Goal: Task Accomplishment & Management: Manage account settings

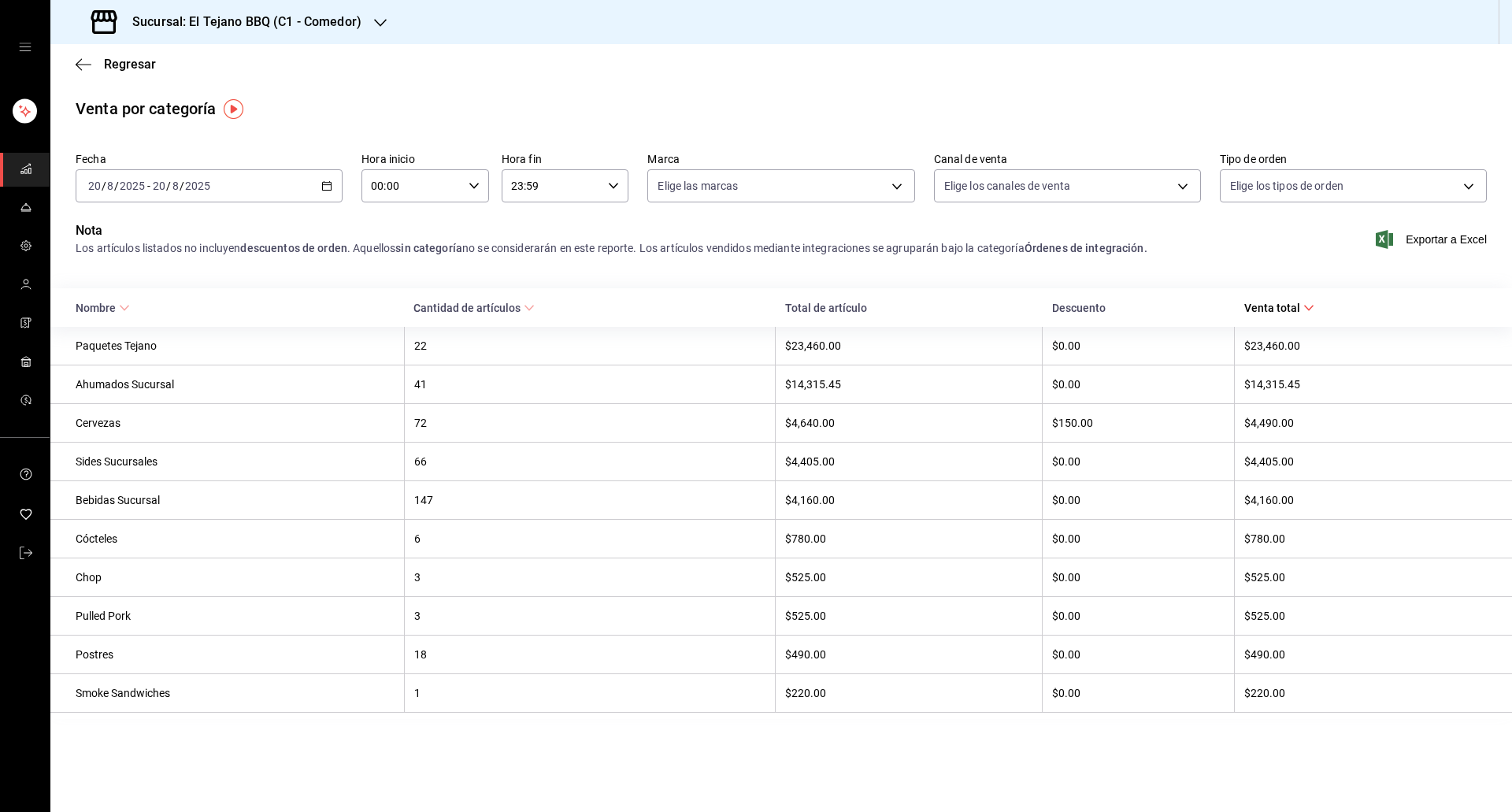
click at [247, 10] on div "Sucursal: El Tejano BBQ (C1 - Comedor)" at bounding box center [228, 22] width 330 height 44
click at [179, 57] on div "El Tejano BBQ (C2 - Delivery)" at bounding box center [169, 68] width 236 height 35
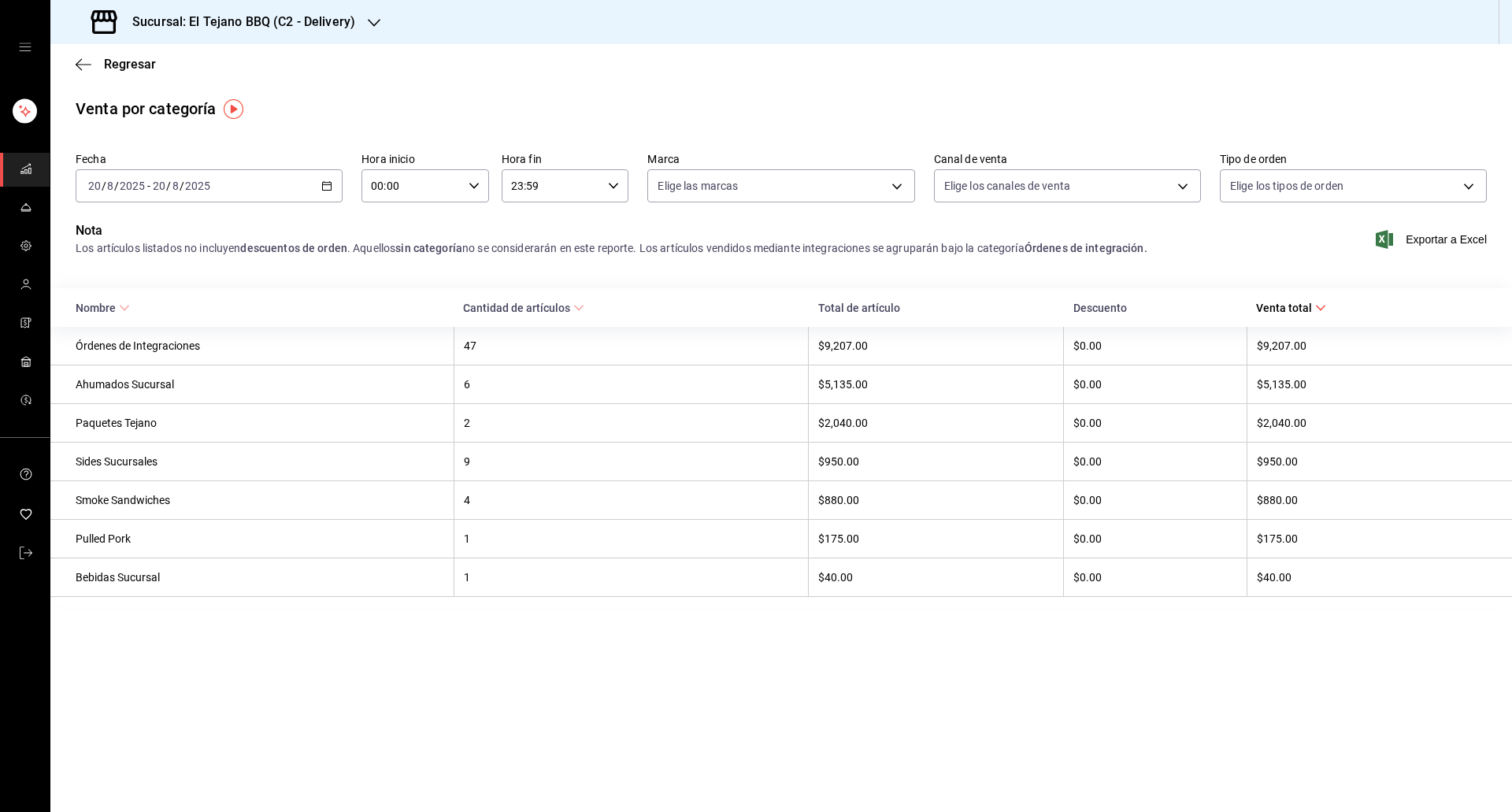
click at [439, 752] on main "Regresar Venta por categoría Fecha 2025-08-20 20 / 8 / 2025 - 2025-08-20 20 / 8…" at bounding box center [781, 428] width 1461 height 768
click at [31, 222] on link "mailbox folders" at bounding box center [25, 208] width 50 height 34
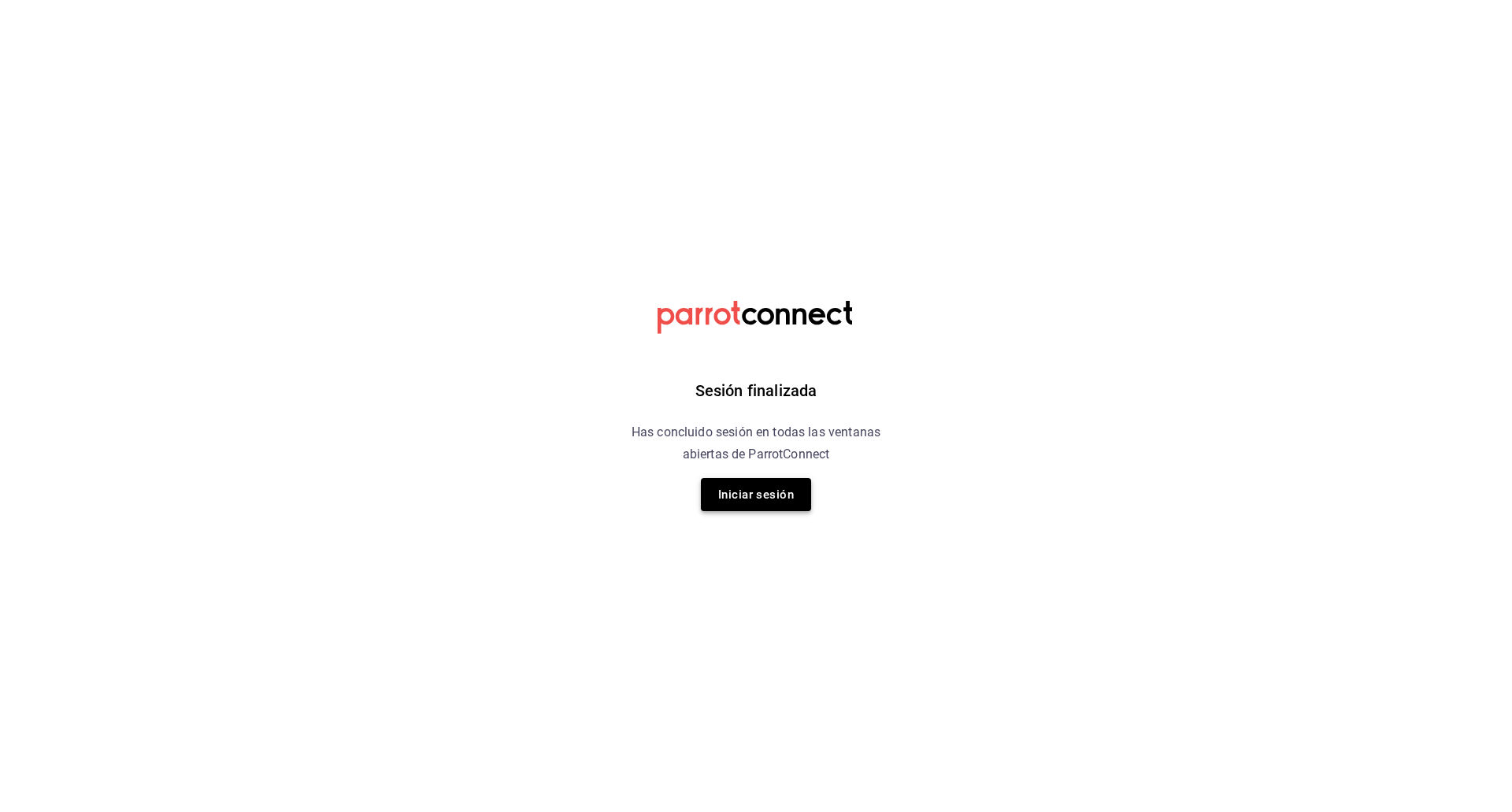
click at [727, 504] on button "Iniciar sesión" at bounding box center [756, 495] width 111 height 33
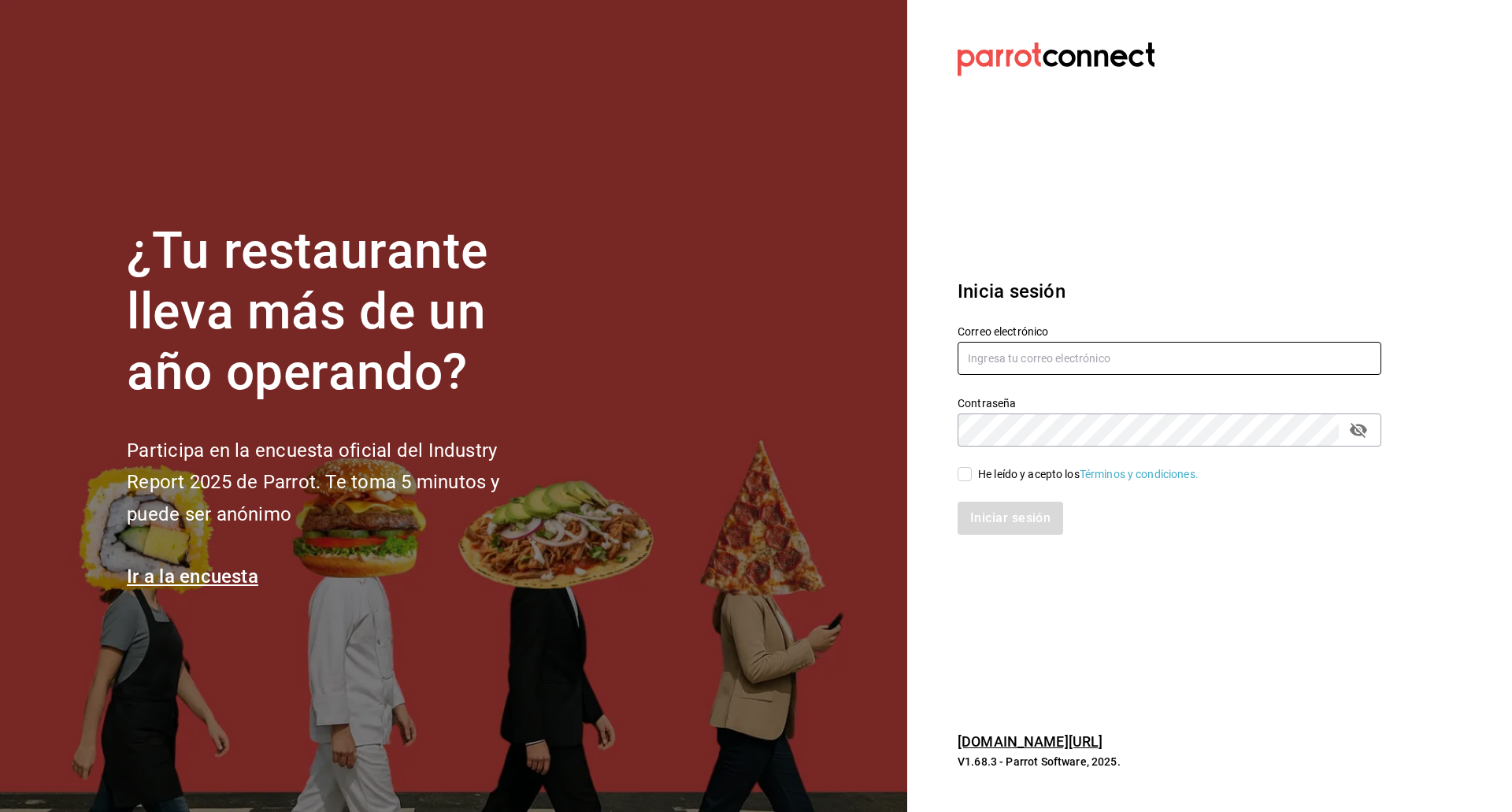
click at [1020, 357] on input "text" at bounding box center [1169, 358] width 423 height 33
click at [1044, 361] on input "text" at bounding box center [1169, 358] width 423 height 33
type input "kevinS.fdez@gmail.com"
click at [957, 472] on input "He leído y acepto los Términos y condiciones." at bounding box center [964, 474] width 14 height 14
checkbox input "true"
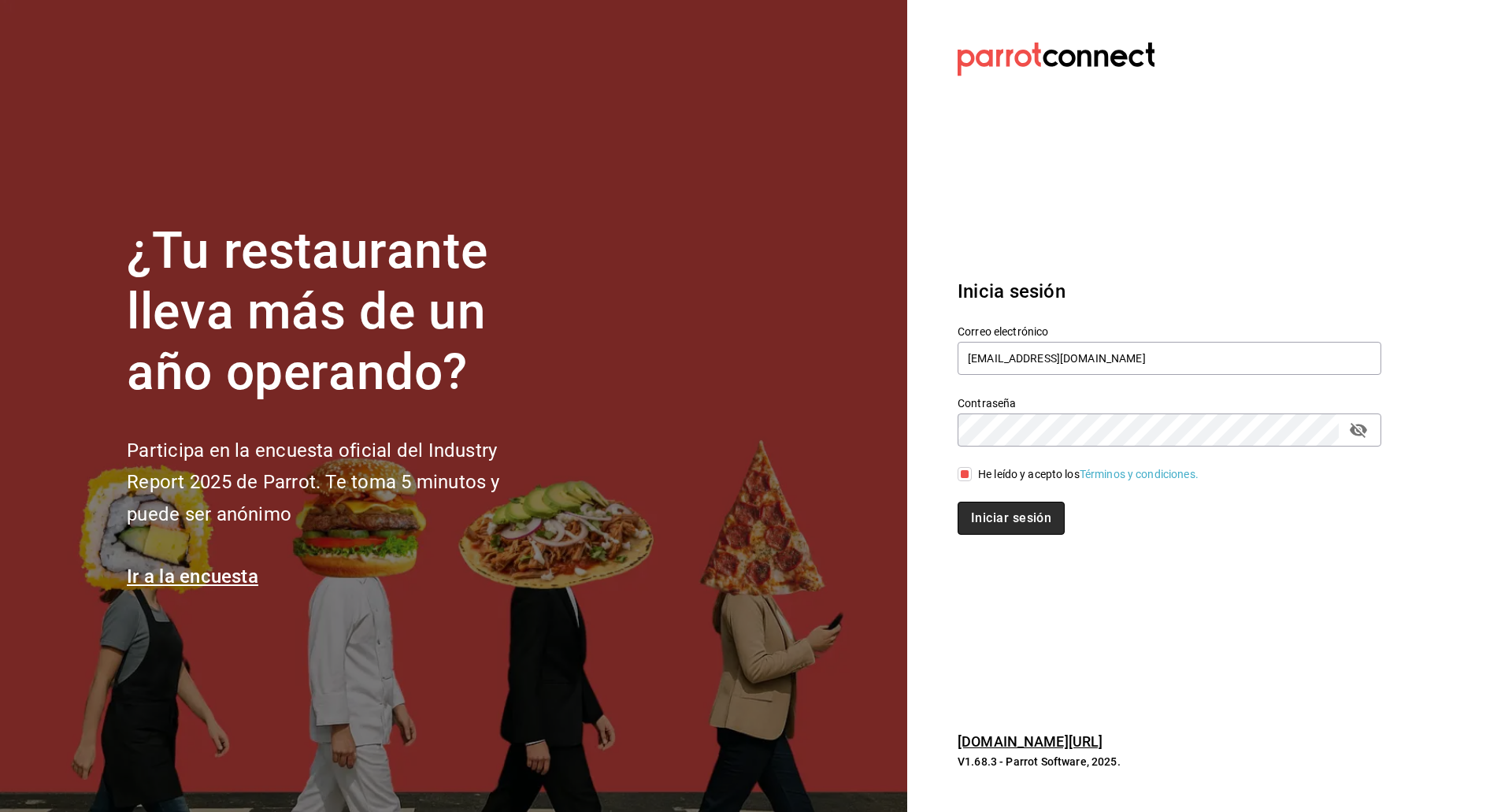
click at [996, 520] on button "Iniciar sesión" at bounding box center [1011, 518] width 107 height 33
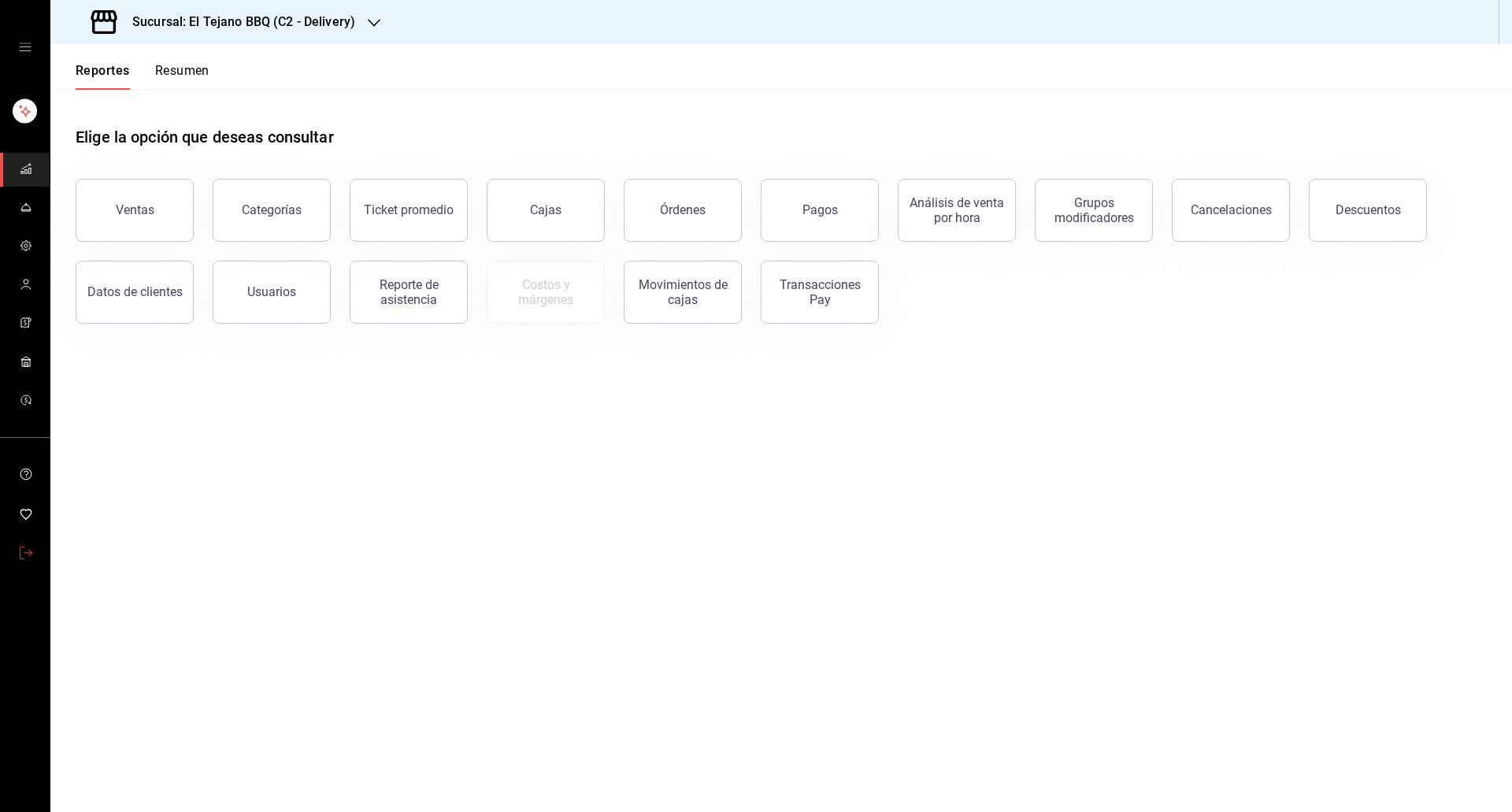
click at [0, 560] on link "mailbox folders" at bounding box center [25, 554] width 50 height 34
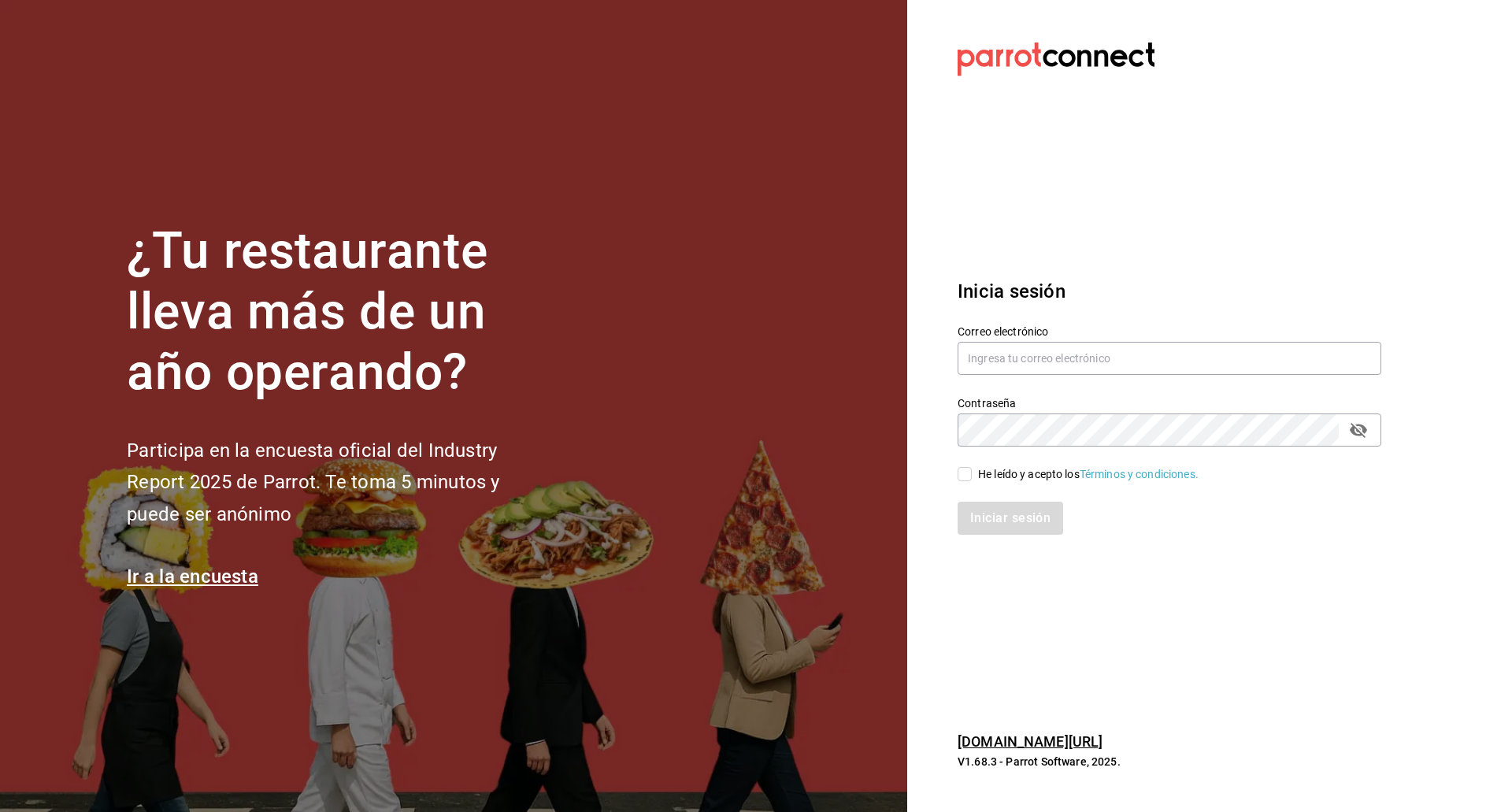
click at [0, 560] on section "¿Tu restaurante lleva más de un año operando? Participa en la encuesta oficial …" at bounding box center [453, 406] width 907 height 812
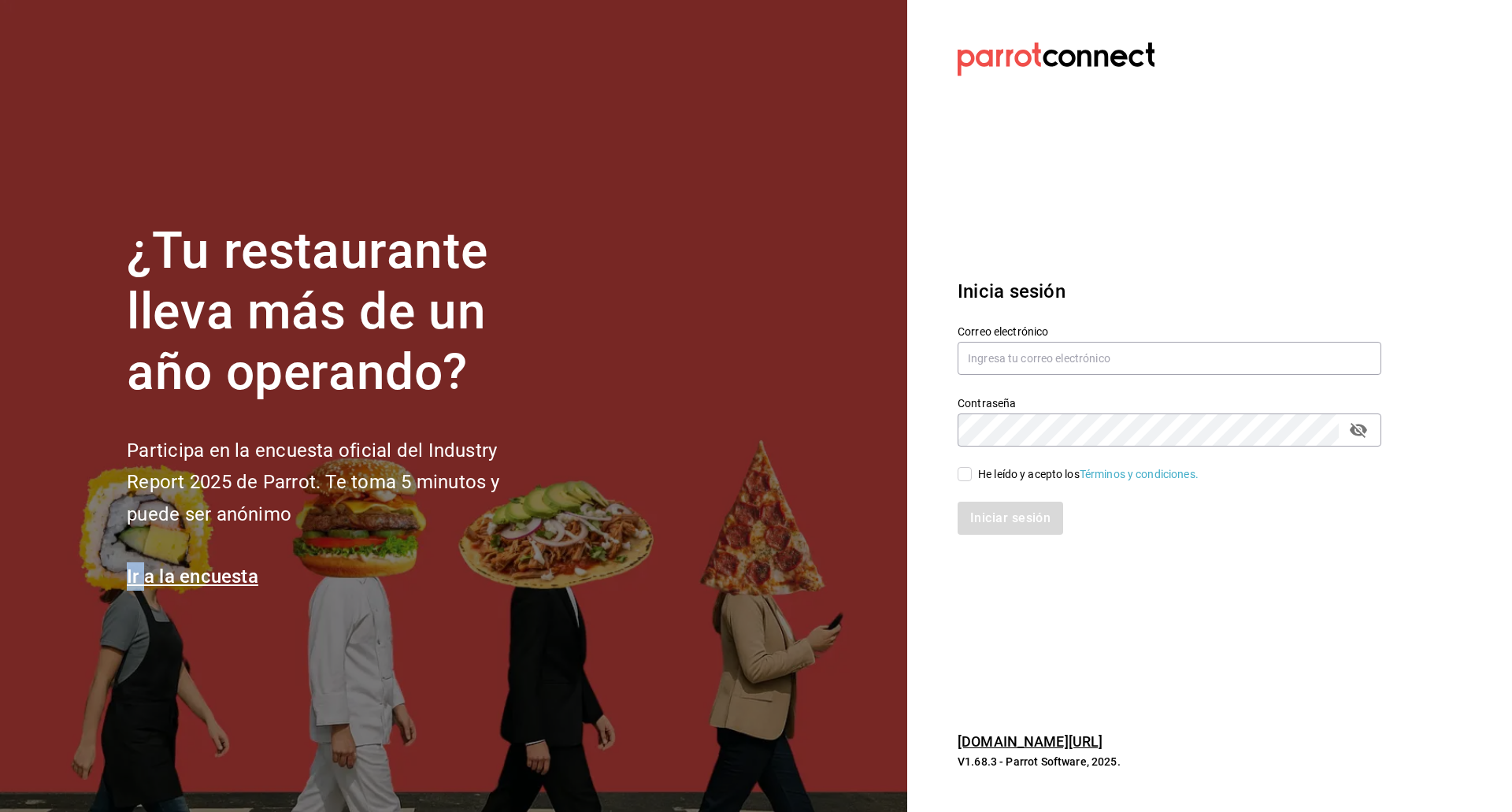
click at [0, 560] on section "¿Tu restaurante lleva más de un año operando? Participa en la encuesta oficial …" at bounding box center [453, 406] width 907 height 812
